Goal: Information Seeking & Learning: Learn about a topic

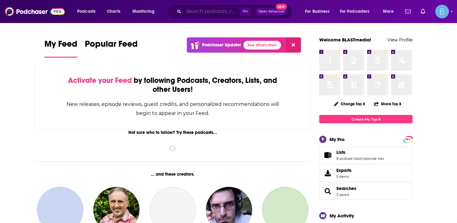
click at [203, 13] on input "Search podcasts, credits, & more..." at bounding box center [212, 12] width 56 height 10
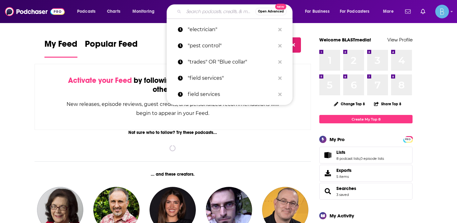
paste input "Product Led Growth Leaders"
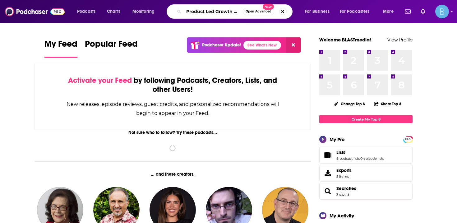
scroll to position [0, 12]
type input "Product Led Growth Leaders"
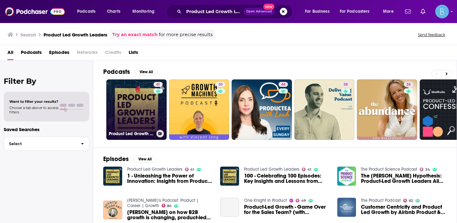
click at [149, 114] on link "41 Product Led Growth Leaders" at bounding box center [136, 109] width 60 height 60
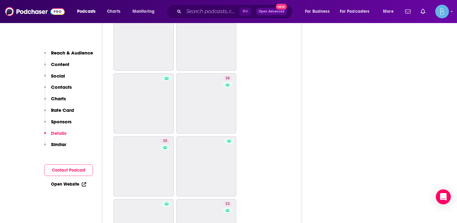
scroll to position [1537, 0]
